Goal: Transaction & Acquisition: Download file/media

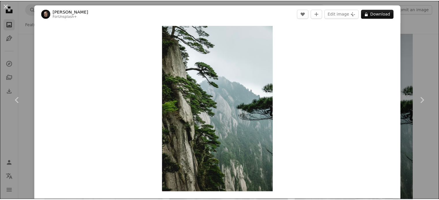
scroll to position [24315, 0]
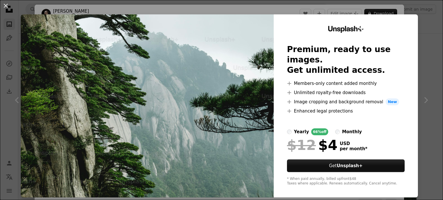
click at [422, 27] on div "An X shape Unsplash+ Premium, ready to use images. Get unlimited access. A plus…" at bounding box center [221, 100] width 443 height 200
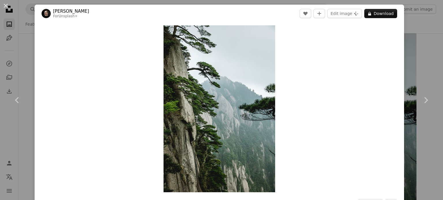
click at [417, 22] on div "An X shape Chevron left Chevron right [PERSON_NAME] For Unsplash+ A heart A plu…" at bounding box center [221, 100] width 443 height 200
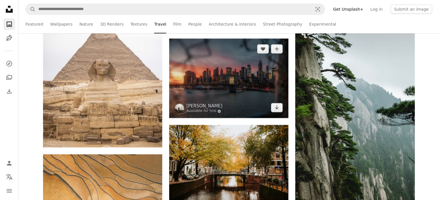
click at [228, 78] on img at bounding box center [228, 79] width 119 height 80
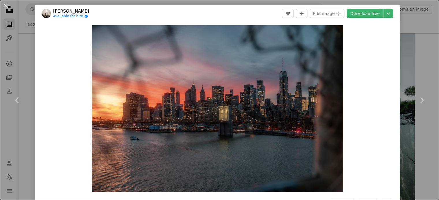
click at [417, 30] on div "An X shape Chevron left Chevron right [PERSON_NAME] Available for hire A checkm…" at bounding box center [219, 100] width 439 height 200
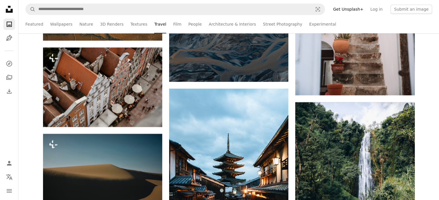
scroll to position [24632, 0]
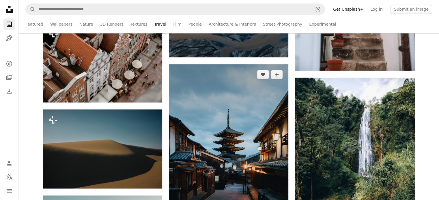
click at [241, 77] on img at bounding box center [228, 153] width 119 height 179
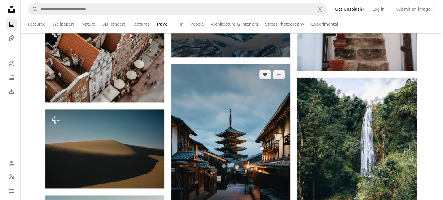
scroll to position [24776, 0]
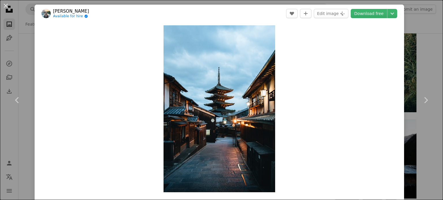
click at [410, 26] on div "An X shape Chevron left Chevron right [PERSON_NAME] Available for hire A checkm…" at bounding box center [221, 100] width 443 height 200
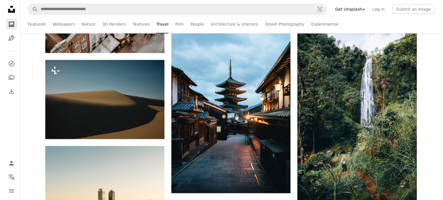
scroll to position [24776, 0]
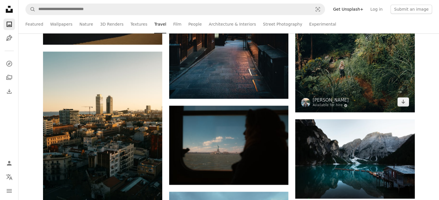
click at [357, 79] on img at bounding box center [354, 23] width 119 height 179
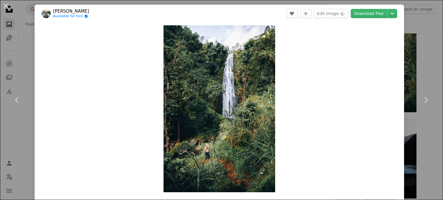
click at [235, 91] on img "Zoom in on this image" at bounding box center [220, 108] width 112 height 167
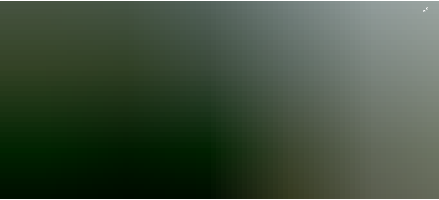
scroll to position [52, 0]
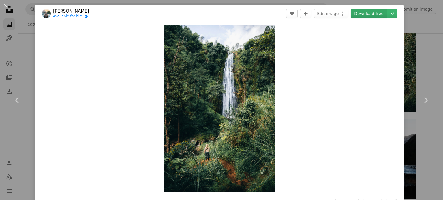
click at [369, 14] on link "Download free" at bounding box center [369, 13] width 36 height 9
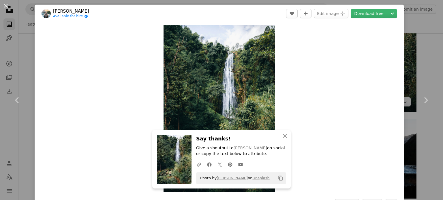
drag, startPoint x: 405, startPoint y: 51, endPoint x: 399, endPoint y: 60, distance: 11.0
click at [405, 51] on div "An X shape Chevron left Chevron right An X shape Close Say thanks! Give a shout…" at bounding box center [221, 100] width 443 height 200
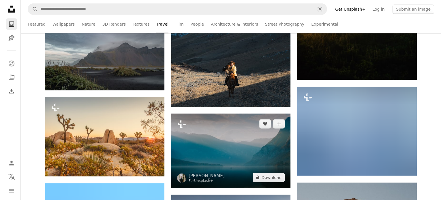
scroll to position [25786, 0]
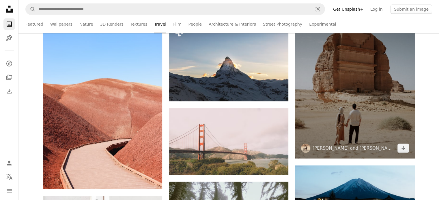
click at [351, 132] on img at bounding box center [354, 84] width 119 height 149
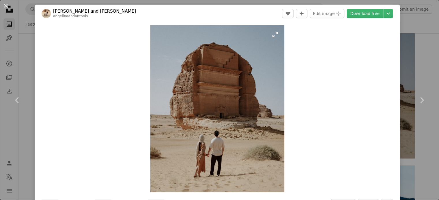
click at [215, 119] on img "Zoom in on this image" at bounding box center [217, 108] width 134 height 167
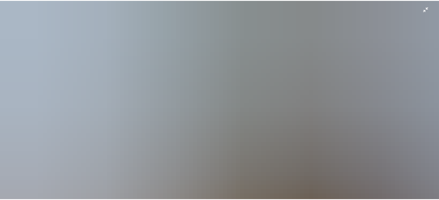
scroll to position [342, 0]
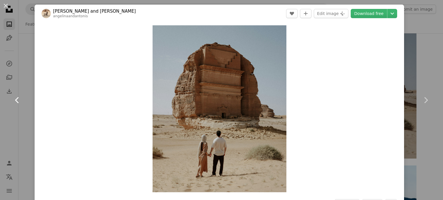
click at [22, 83] on link "Chevron left" at bounding box center [17, 100] width 35 height 55
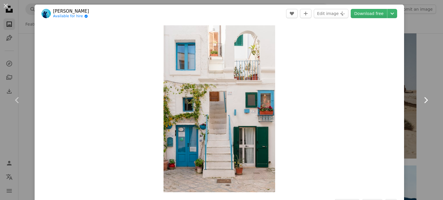
click at [421, 88] on link "Chevron right" at bounding box center [425, 100] width 35 height 55
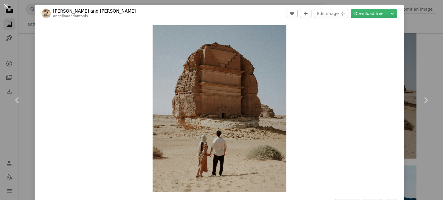
click at [7, 4] on button "An X shape" at bounding box center [5, 5] width 7 height 7
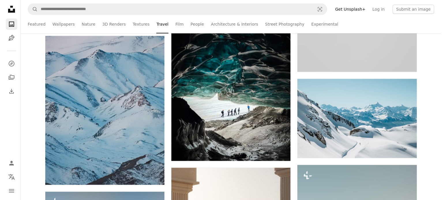
scroll to position [26016, 0]
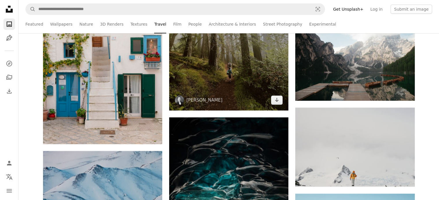
click at [225, 89] on img at bounding box center [228, 31] width 119 height 159
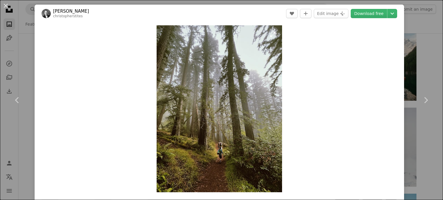
click at [224, 128] on img "Zoom in on this image" at bounding box center [219, 108] width 125 height 167
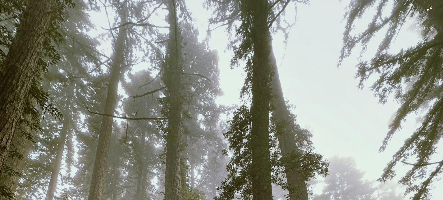
click at [275, 48] on button "Zoom out on this image" at bounding box center [222, 100] width 444 height 201
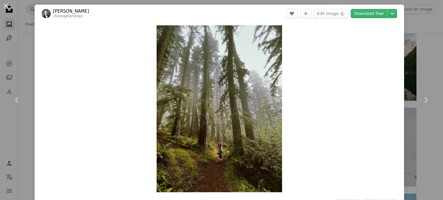
click at [220, 115] on img "Zoom in on this image" at bounding box center [219, 108] width 125 height 167
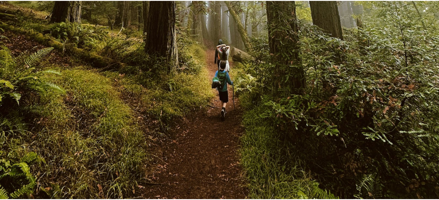
scroll to position [378, 0]
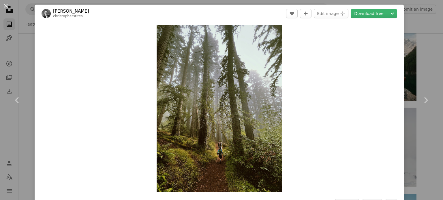
click at [21, 44] on div "An X shape Chevron left Chevron right [PERSON_NAME] christopherstites A heart A…" at bounding box center [221, 100] width 443 height 200
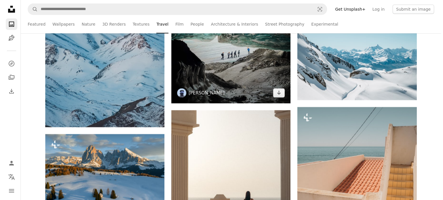
scroll to position [26334, 0]
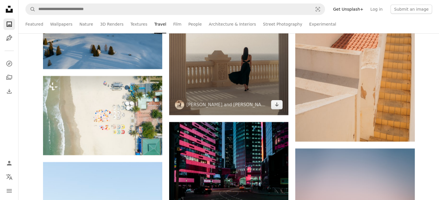
click at [259, 83] on img at bounding box center [228, 40] width 119 height 149
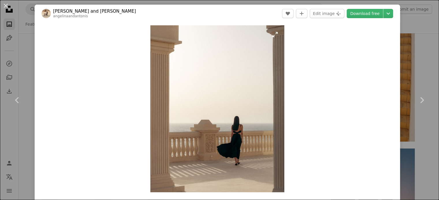
click at [242, 117] on img "Zoom in on this image" at bounding box center [217, 108] width 134 height 167
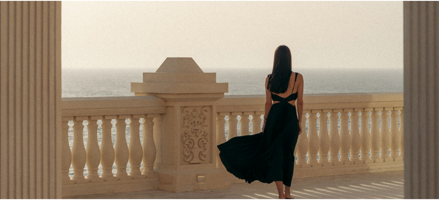
scroll to position [256, 0]
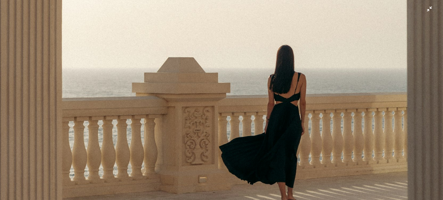
click at [153, 98] on img "Zoom out on this image" at bounding box center [222, 21] width 444 height 555
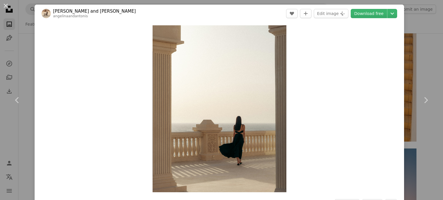
click at [16, 46] on div "An X shape Chevron left Chevron right [PERSON_NAME] and [PERSON_NAME] A heart A…" at bounding box center [221, 100] width 443 height 200
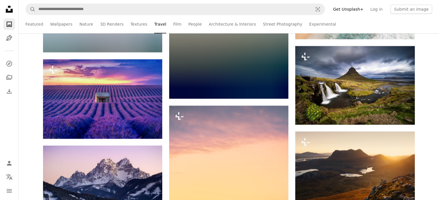
scroll to position [26997, 0]
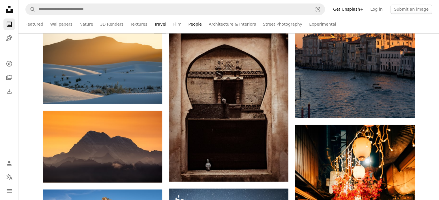
click at [188, 27] on link "People" at bounding box center [195, 24] width 14 height 18
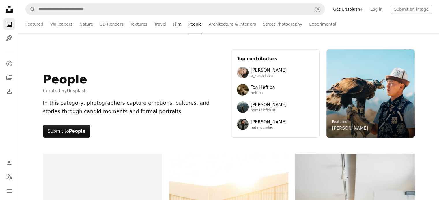
click at [173, 27] on link "Film" at bounding box center [177, 24] width 8 height 18
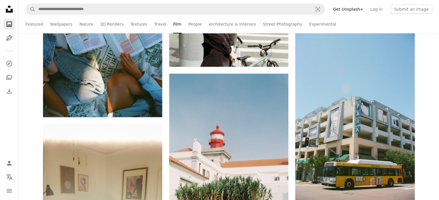
scroll to position [6605, 0]
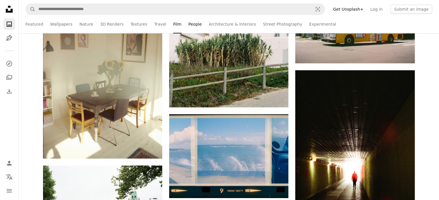
click at [188, 24] on link "People" at bounding box center [195, 24] width 14 height 18
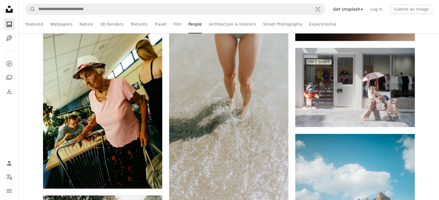
scroll to position [692, 0]
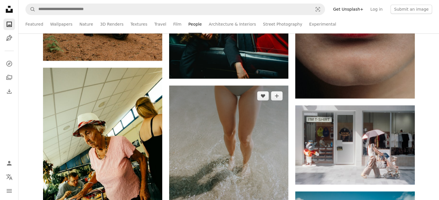
click at [226, 117] on img at bounding box center [228, 175] width 119 height 179
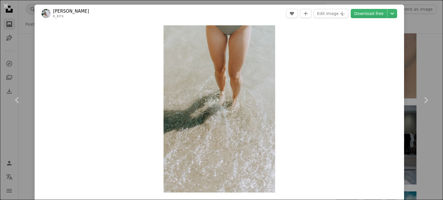
click at [408, 45] on div "An X shape Chevron left Chevron right [PERSON_NAME] k_krrs A heart A plus sign …" at bounding box center [221, 100] width 443 height 200
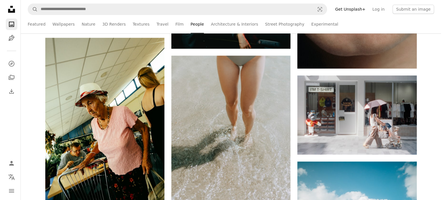
scroll to position [721, 0]
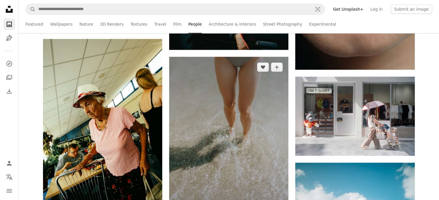
click at [247, 128] on img at bounding box center [228, 146] width 119 height 179
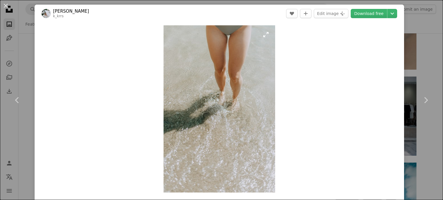
click at [228, 100] on img "Zoom in on this image" at bounding box center [220, 109] width 112 height 168
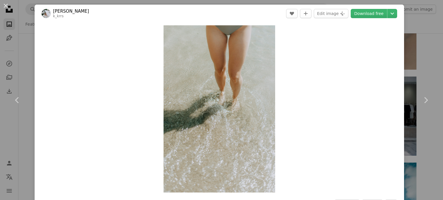
click at [411, 57] on div "An X shape Chevron left Chevron right [PERSON_NAME] k_krrs A heart A plus sign …" at bounding box center [221, 100] width 443 height 200
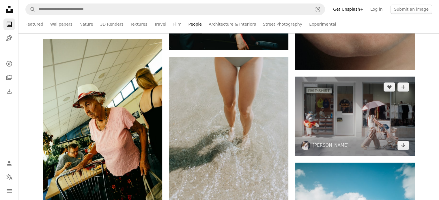
click at [363, 99] on img at bounding box center [354, 116] width 119 height 79
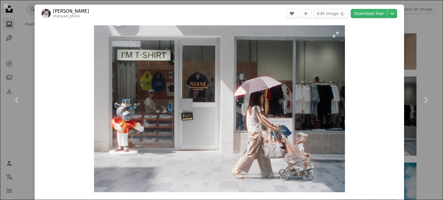
click at [262, 116] on img "Zoom in on this image" at bounding box center [219, 108] width 251 height 167
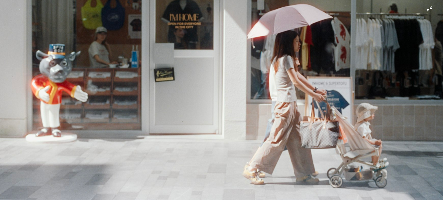
scroll to position [89, 0]
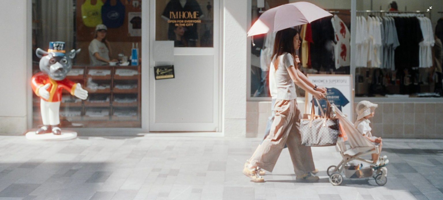
click at [271, 113] on img "Zoom out on this image" at bounding box center [222, 59] width 444 height 296
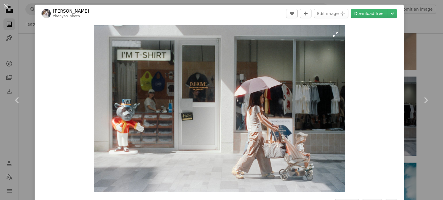
click at [323, 96] on img "Zoom in on this image" at bounding box center [219, 108] width 251 height 167
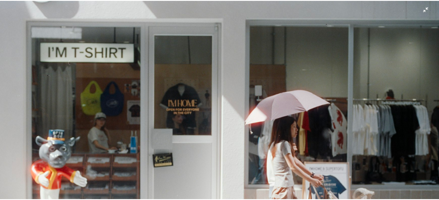
scroll to position [45, 0]
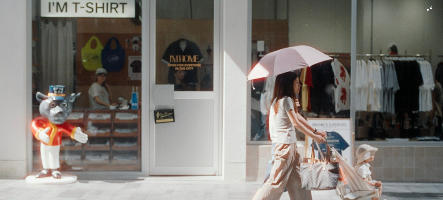
click at [377, 73] on img "Zoom out on this image" at bounding box center [222, 103] width 444 height 296
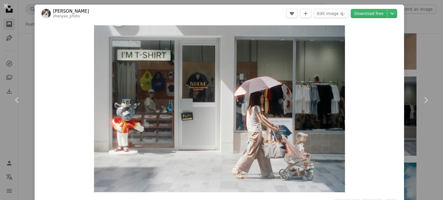
click at [421, 47] on div "An X shape Chevron left Chevron right [PERSON_NAME] A heart A plus sign Edit im…" at bounding box center [221, 100] width 443 height 200
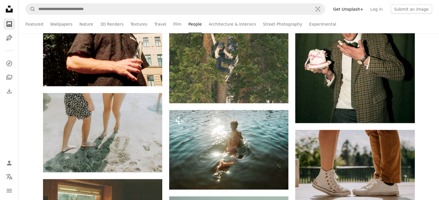
scroll to position [1125, 0]
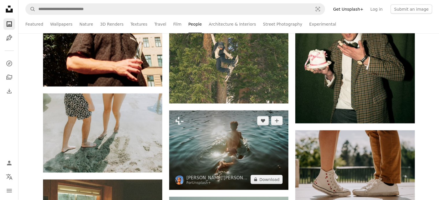
click at [224, 155] on img at bounding box center [228, 150] width 119 height 79
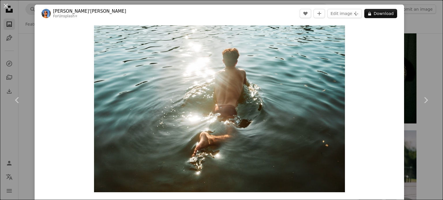
click at [416, 69] on div "An X shape Chevron left Chevron right [PERSON_NAME]'[PERSON_NAME] For Unsplash+…" at bounding box center [221, 100] width 443 height 200
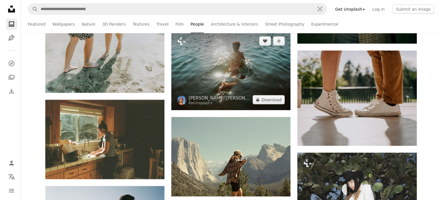
scroll to position [1298, 0]
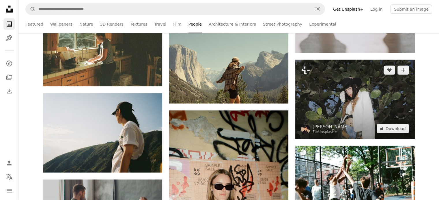
click at [357, 112] on img at bounding box center [354, 99] width 119 height 79
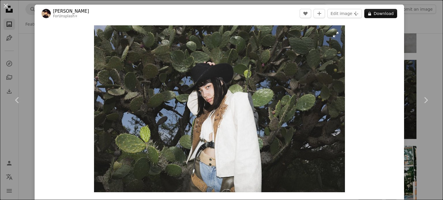
click at [208, 137] on img "Zoom in on this image" at bounding box center [219, 108] width 251 height 167
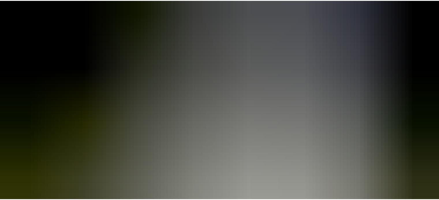
scroll to position [2, 0]
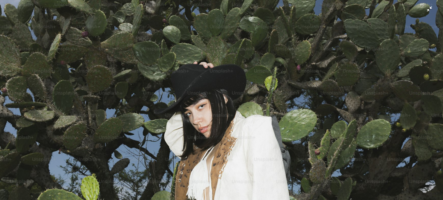
click at [264, 125] on img "Zoom out on this image" at bounding box center [222, 145] width 444 height 296
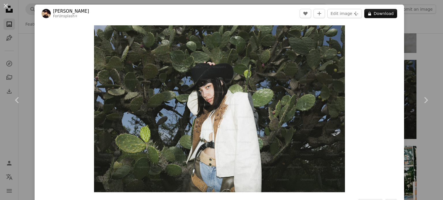
click at [413, 49] on div "An X shape Chevron left Chevron right [PERSON_NAME] For Unsplash+ A heart A plu…" at bounding box center [221, 100] width 443 height 200
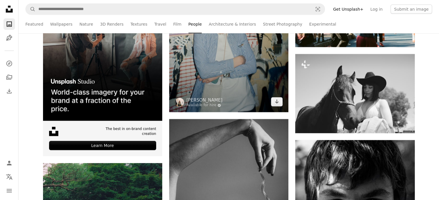
scroll to position [1413, 0]
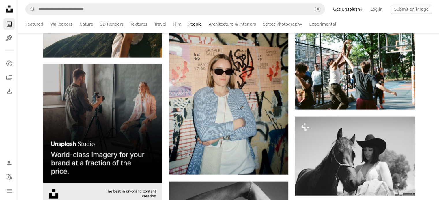
click at [126, 110] on img at bounding box center [102, 124] width 119 height 119
click at [133, 106] on img at bounding box center [102, 124] width 119 height 119
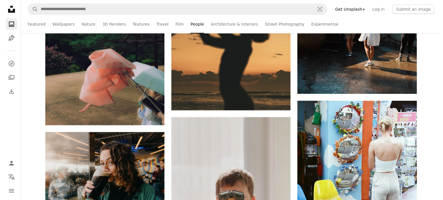
scroll to position [2250, 0]
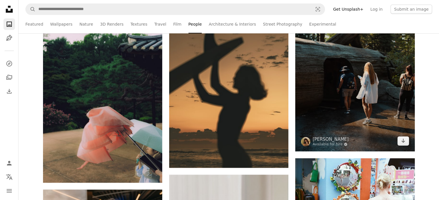
click at [359, 118] on img at bounding box center [354, 62] width 119 height 179
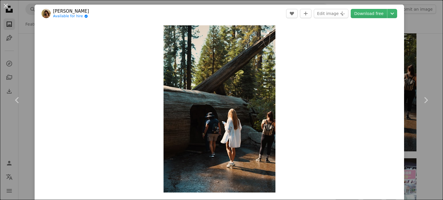
click at [249, 111] on img "Zoom in on this image" at bounding box center [220, 109] width 112 height 168
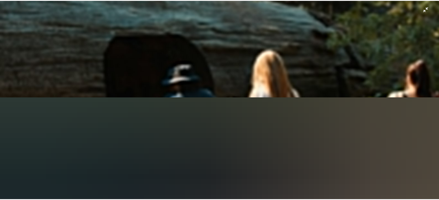
scroll to position [312, 0]
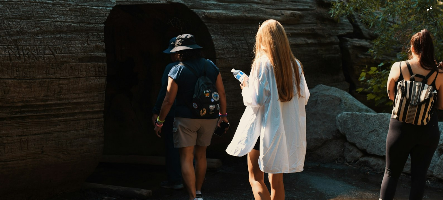
click at [296, 106] on img "Zoom out on this image" at bounding box center [222, 20] width 444 height 665
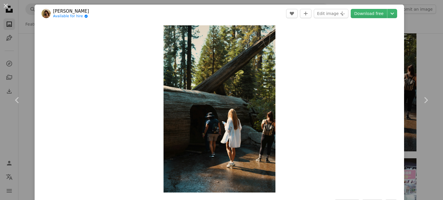
click at [418, 50] on div "An X shape Chevron left Chevron right [PERSON_NAME] Available for hire A checkm…" at bounding box center [221, 100] width 443 height 200
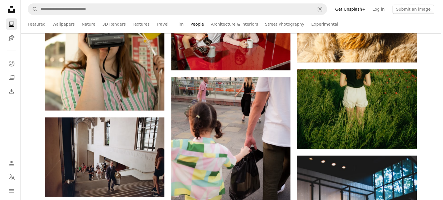
scroll to position [4211, 0]
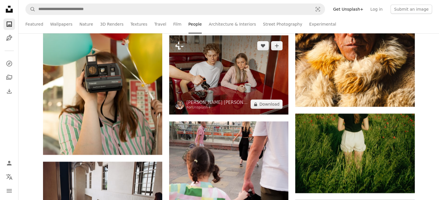
click at [240, 86] on img at bounding box center [228, 74] width 119 height 79
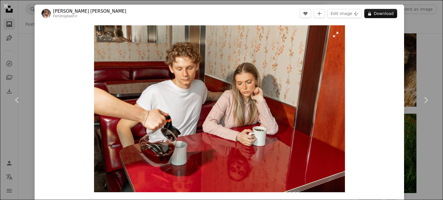
click at [257, 95] on img "Zoom in on this image" at bounding box center [219, 108] width 251 height 167
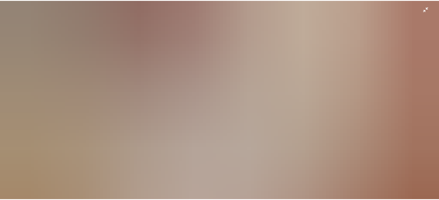
scroll to position [87, 0]
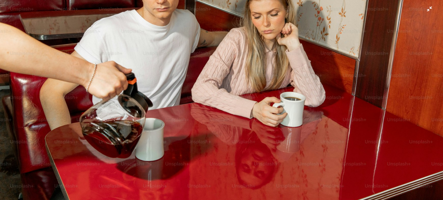
click at [289, 89] on img "Zoom out on this image" at bounding box center [222, 61] width 444 height 296
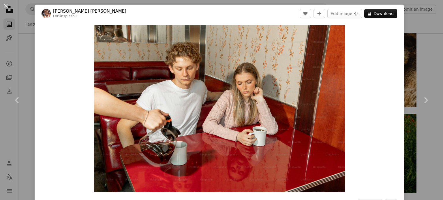
click at [17, 62] on div "An X shape Chevron left Chevron right Alyssa [PERSON_NAME] For Unsplash+ A hear…" at bounding box center [221, 100] width 443 height 200
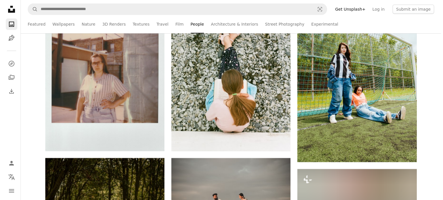
scroll to position [4615, 0]
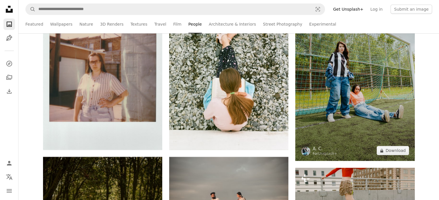
click at [359, 88] on img at bounding box center [354, 71] width 119 height 179
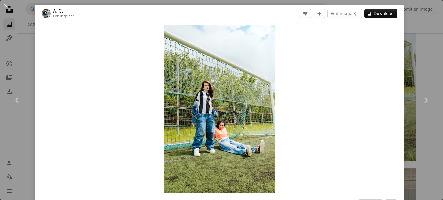
click at [212, 105] on img "Zoom in on this image" at bounding box center [220, 109] width 112 height 168
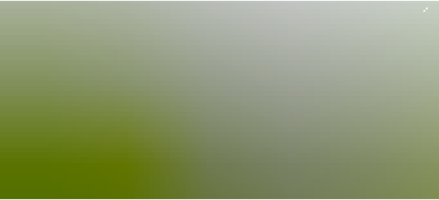
scroll to position [226, 0]
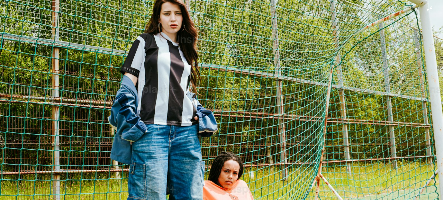
click at [211, 101] on img "Zoom out on this image" at bounding box center [222, 106] width 444 height 665
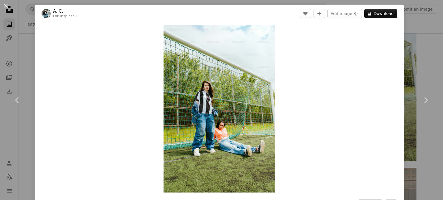
click at [23, 59] on div "An X shape Chevron left Chevron right A. C. For Unsplash+ A heart A plus sign E…" at bounding box center [221, 100] width 443 height 200
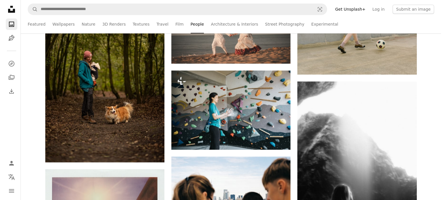
scroll to position [4932, 0]
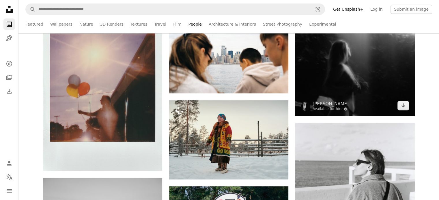
click at [356, 101] on img at bounding box center [354, 26] width 119 height 179
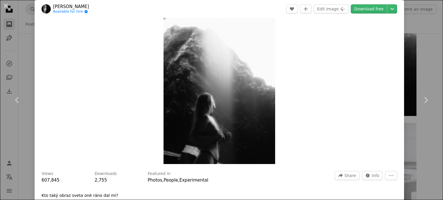
scroll to position [29, 0]
click at [228, 120] on img "Zoom in on this image" at bounding box center [220, 81] width 112 height 168
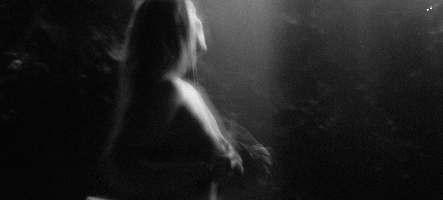
scroll to position [428, 0]
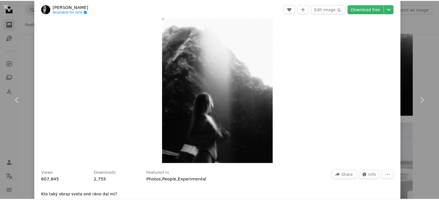
scroll to position [25, 0]
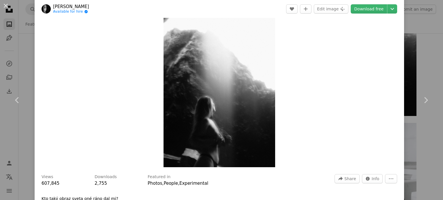
click at [414, 48] on div "An X shape Chevron left Chevron right [PERSON_NAME] Available for hire A checkm…" at bounding box center [221, 100] width 443 height 200
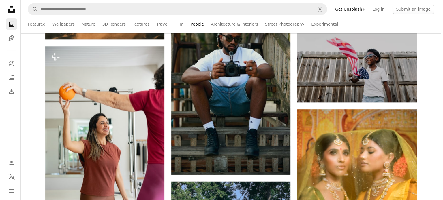
scroll to position [6605, 0]
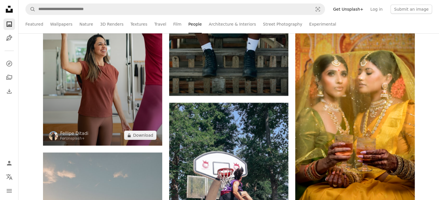
click at [123, 107] on img at bounding box center [102, 56] width 119 height 179
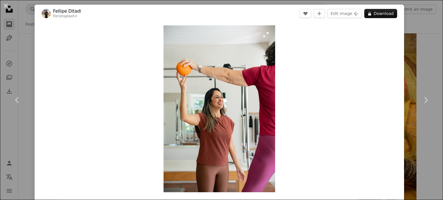
click at [205, 109] on img "Zoom in on this image" at bounding box center [220, 108] width 112 height 167
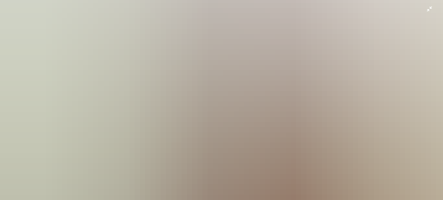
scroll to position [276, 0]
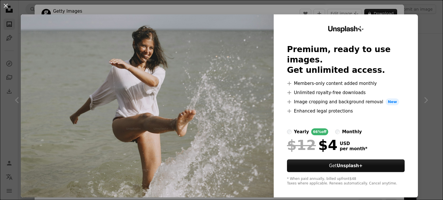
scroll to position [12201, 0]
click at [244, 67] on img at bounding box center [147, 105] width 253 height 183
click at [428, 48] on div "An X shape Unsplash+ Premium, ready to use images. Get unlimited access. A plus…" at bounding box center [221, 100] width 443 height 200
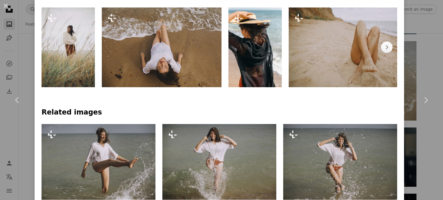
scroll to position [317, 0]
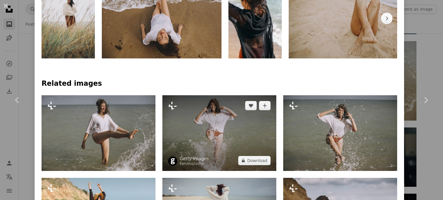
click at [215, 136] on img at bounding box center [219, 133] width 114 height 76
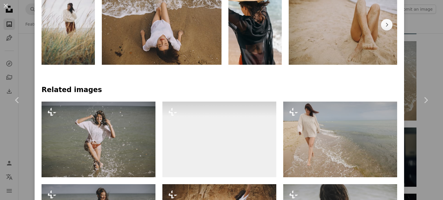
scroll to position [317, 0]
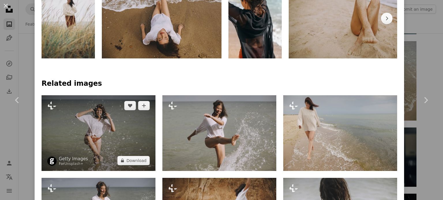
click at [110, 120] on img at bounding box center [99, 133] width 114 height 76
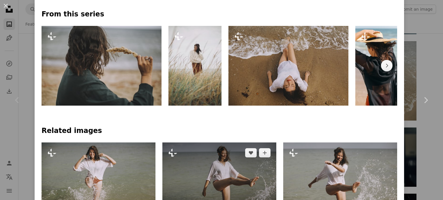
scroll to position [317, 0]
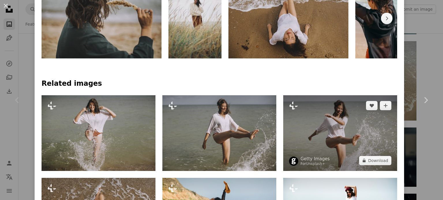
click at [317, 124] on img at bounding box center [340, 133] width 114 height 76
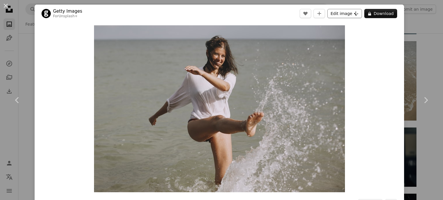
click at [344, 12] on button "Edit image Plus sign for Unsplash+" at bounding box center [344, 13] width 35 height 9
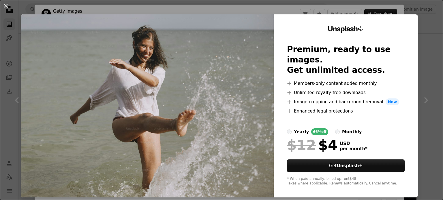
click at [244, 68] on img at bounding box center [147, 105] width 253 height 183
click at [427, 46] on div "An X shape Unsplash+ Premium, ready to use images. Get unlimited access. A plus…" at bounding box center [221, 100] width 443 height 200
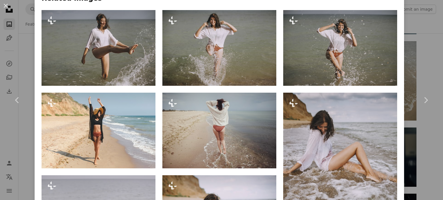
scroll to position [404, 0]
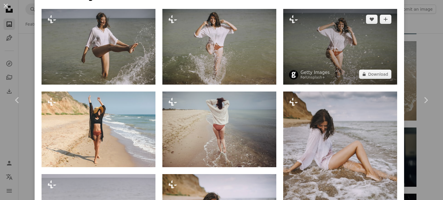
click at [331, 52] on img at bounding box center [340, 47] width 114 height 76
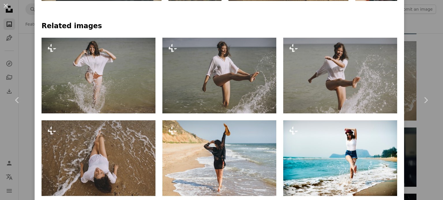
scroll to position [461, 0]
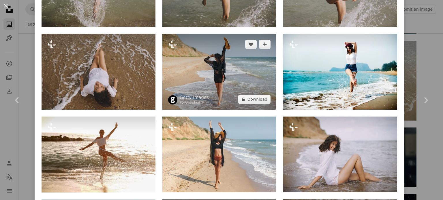
click at [223, 81] on img at bounding box center [219, 72] width 114 height 76
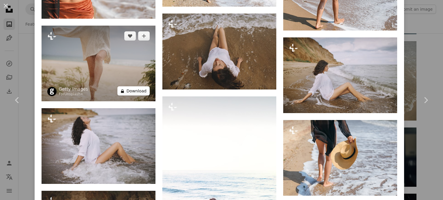
scroll to position [1817, 0]
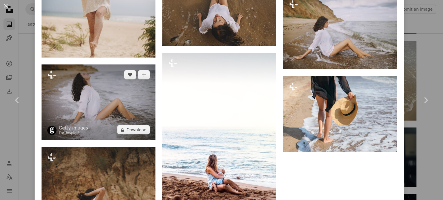
click at [107, 96] on img at bounding box center [99, 103] width 114 height 76
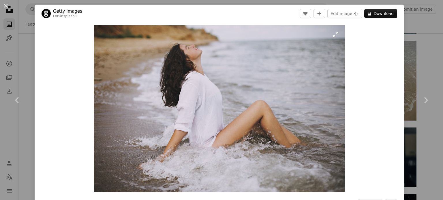
click at [218, 97] on img "Zoom in on this image" at bounding box center [219, 108] width 251 height 167
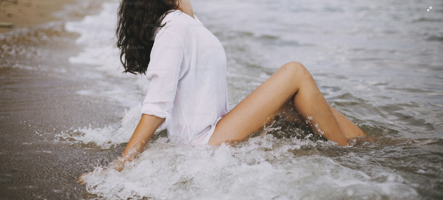
scroll to position [89, 0]
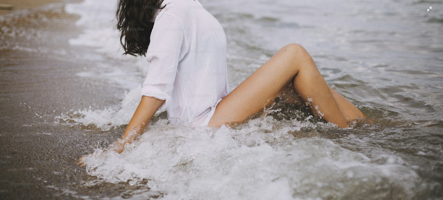
click at [269, 105] on img "Zoom out on this image" at bounding box center [222, 59] width 444 height 296
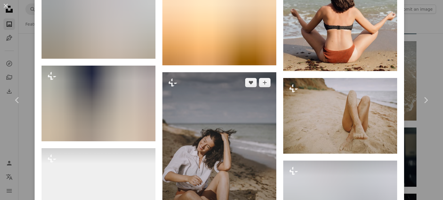
scroll to position [1096, 0]
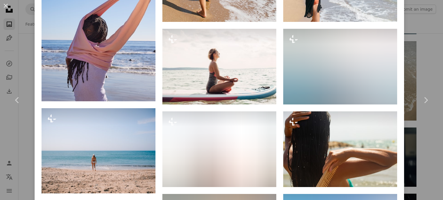
scroll to position [1500, 0]
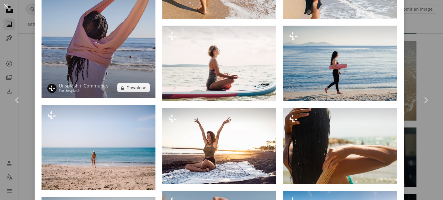
click at [119, 64] on img at bounding box center [99, 27] width 114 height 142
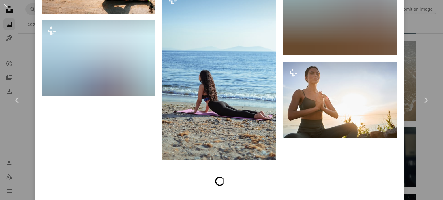
scroll to position [2557, 0]
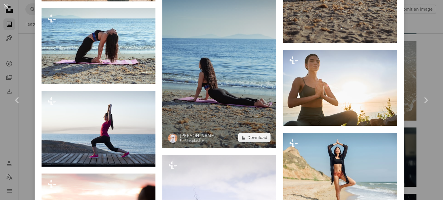
click at [234, 68] on img at bounding box center [219, 63] width 114 height 171
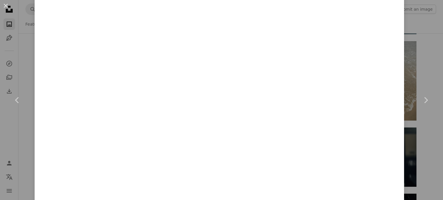
scroll to position [2644, 0]
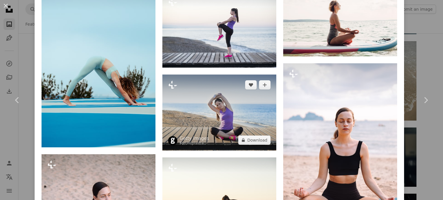
click at [237, 82] on img at bounding box center [219, 113] width 114 height 76
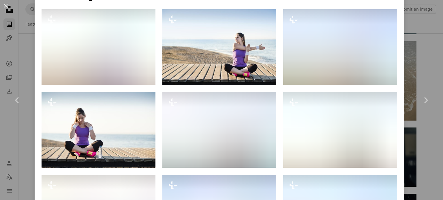
scroll to position [404, 0]
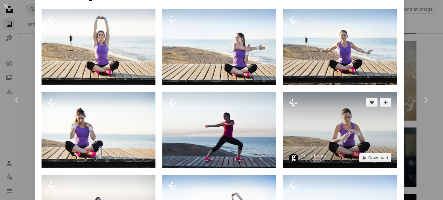
click at [319, 110] on img at bounding box center [340, 130] width 114 height 76
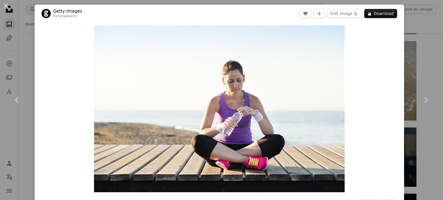
click at [411, 54] on div "An X shape Chevron left Chevron right Getty Images For Unsplash+ A heart A plus…" at bounding box center [221, 100] width 443 height 200
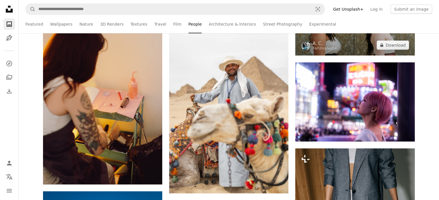
scroll to position [12547, 0]
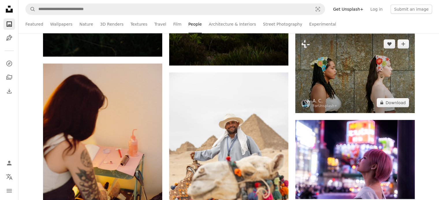
click at [381, 91] on img at bounding box center [354, 73] width 119 height 79
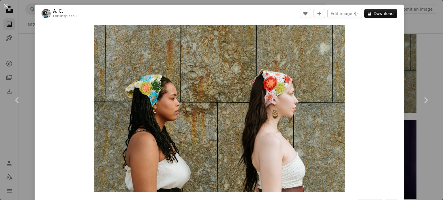
click at [426, 67] on div "An X shape Chevron left Chevron right A. C. For Unsplash+ A heart A plus sign E…" at bounding box center [221, 100] width 443 height 200
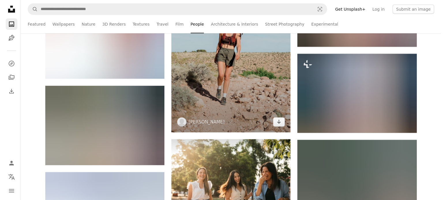
scroll to position [16844, 0]
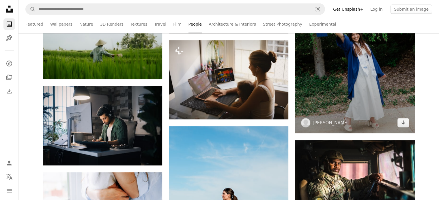
click at [361, 103] on img at bounding box center [354, 44] width 119 height 179
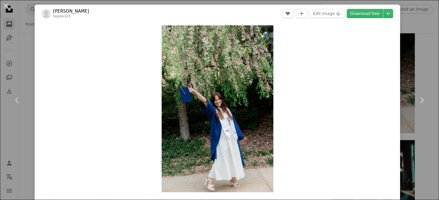
click at [226, 96] on img "Zoom in on this image" at bounding box center [218, 108] width 112 height 167
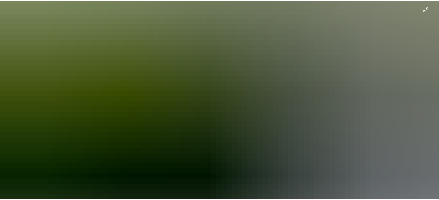
scroll to position [197, 0]
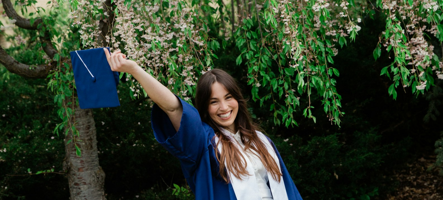
click at [375, 44] on img "Zoom out on this image" at bounding box center [222, 135] width 444 height 665
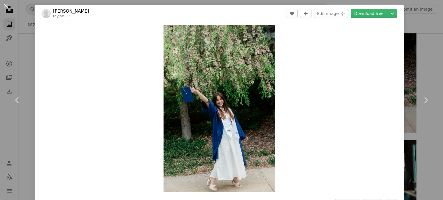
click at [411, 60] on div "An X shape Chevron left Chevron right Jennie Slade tayjax123 A heart A plus sig…" at bounding box center [221, 100] width 443 height 200
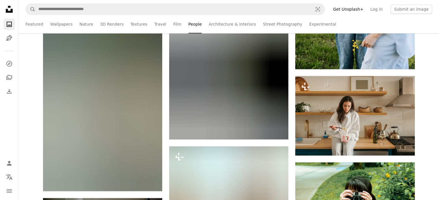
scroll to position [18286, 0]
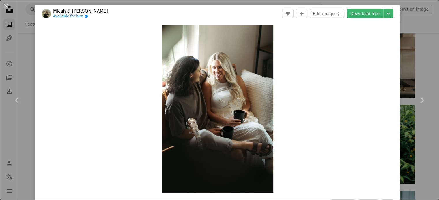
click at [410, 25] on div "An X shape Chevron left Chevron right Micah & Sammie Chaffin Available for hire…" at bounding box center [219, 100] width 439 height 200
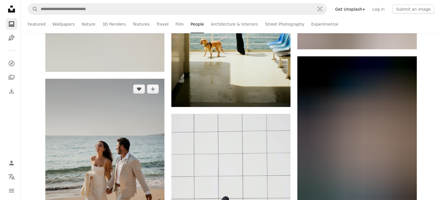
scroll to position [18719, 0]
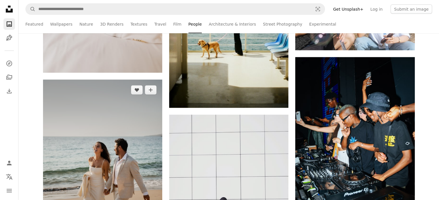
click at [120, 91] on img at bounding box center [102, 169] width 119 height 179
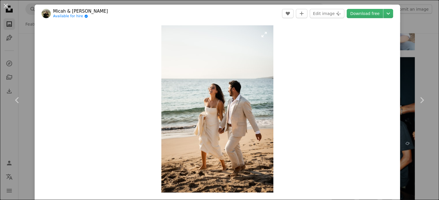
click at [219, 115] on img "Zoom in on this image" at bounding box center [217, 109] width 112 height 168
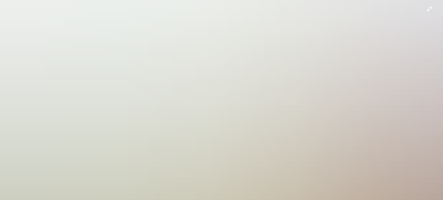
scroll to position [197, 0]
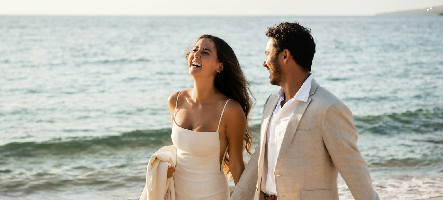
click at [209, 101] on img "Zoom out on this image" at bounding box center [222, 135] width 444 height 665
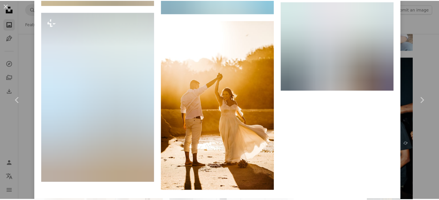
scroll to position [2275, 0]
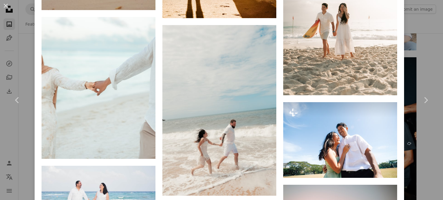
click at [415, 62] on div "An X shape Chevron left Chevron right Micah & Sammie Chaffin Available for hire…" at bounding box center [221, 100] width 443 height 200
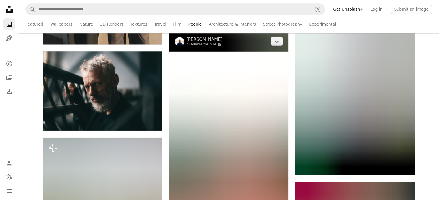
scroll to position [22734, 0]
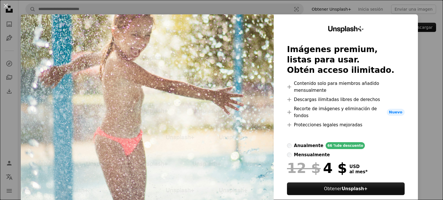
click at [427, 41] on div "An X shape Unsplash+ Imágenes premium, listas para usar. Obtén acceso ilimitado…" at bounding box center [221, 100] width 443 height 200
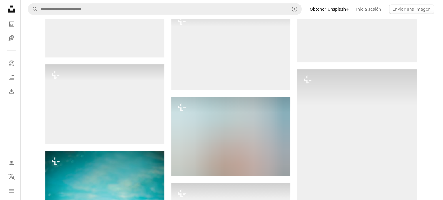
scroll to position [14556, 0]
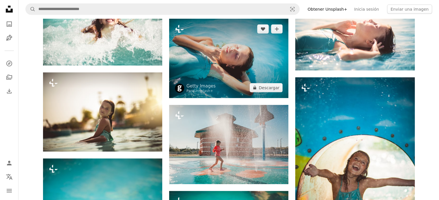
click at [218, 63] on img at bounding box center [228, 58] width 119 height 79
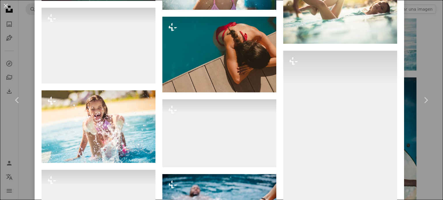
scroll to position [2020, 0]
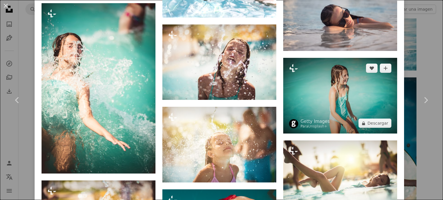
click at [331, 77] on img at bounding box center [340, 96] width 114 height 76
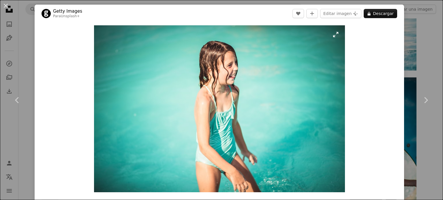
click at [225, 107] on img "Ampliar en esta imagen" at bounding box center [219, 108] width 251 height 167
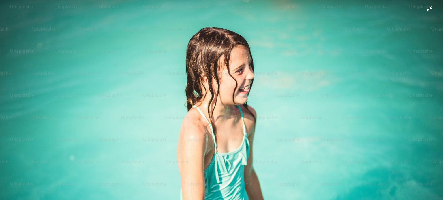
scroll to position [45, 0]
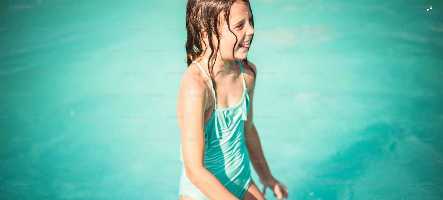
click at [246, 102] on img "Reducir el zoom en esta imagen" at bounding box center [222, 103] width 444 height 296
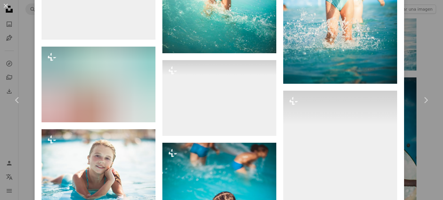
scroll to position [1413, 0]
